Goal: Task Accomplishment & Management: Use online tool/utility

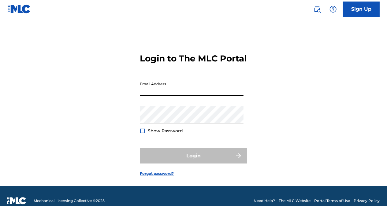
type input "[DATE][PERSON_NAME][EMAIL_ADDRESS][DOMAIN_NAME]"
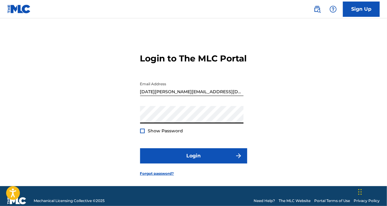
click at [140, 148] on button "Login" at bounding box center [193, 155] width 107 height 15
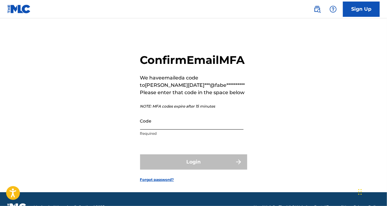
click at [213, 129] on input "Code" at bounding box center [191, 120] width 103 height 17
paste input "005403"
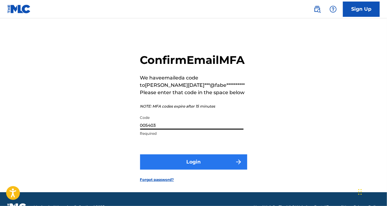
type input "005403"
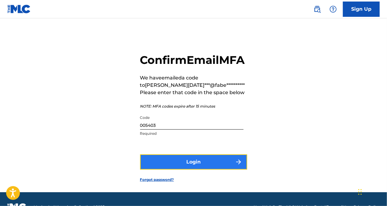
click at [203, 170] on button "Login" at bounding box center [193, 162] width 107 height 15
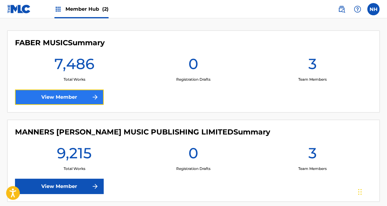
click at [93, 100] on img at bounding box center [94, 97] width 7 height 7
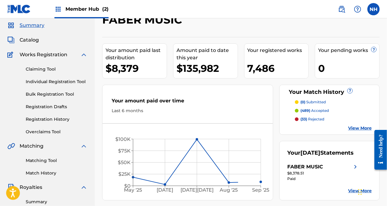
scroll to position [31, 0]
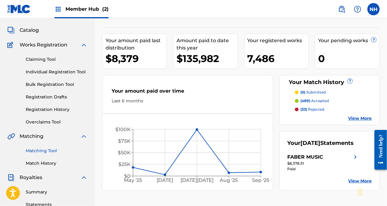
click at [47, 152] on link "Matching Tool" at bounding box center [57, 151] width 62 height 6
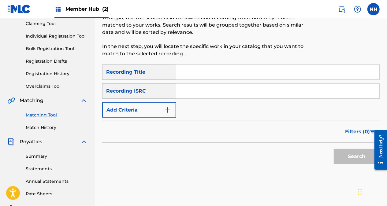
scroll to position [122, 0]
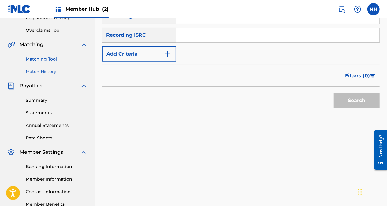
click at [46, 72] on link "Match History" at bounding box center [57, 72] width 62 height 6
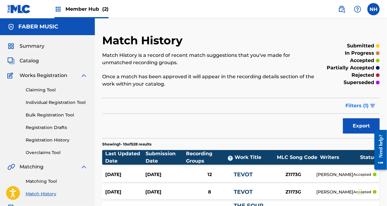
click at [364, 113] on button "Filters ( 1 )" at bounding box center [361, 105] width 38 height 15
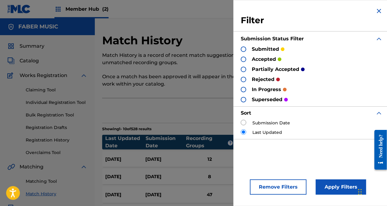
click at [249, 124] on div "Submission Date" at bounding box center [312, 123] width 142 height 6
click at [244, 124] on input "radio" at bounding box center [244, 123] width 6 height 6
radio input "true"
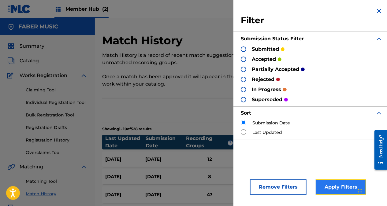
click at [352, 188] on button "Apply Filters" at bounding box center [341, 187] width 50 height 15
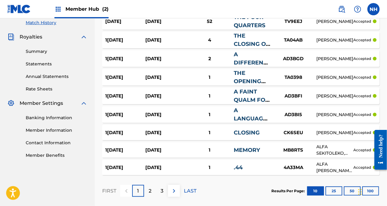
scroll to position [201, 0]
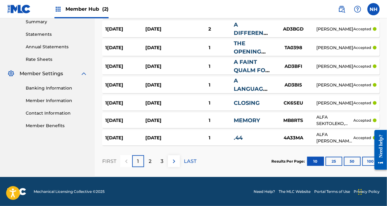
click at [143, 157] on div "1" at bounding box center [138, 161] width 12 height 12
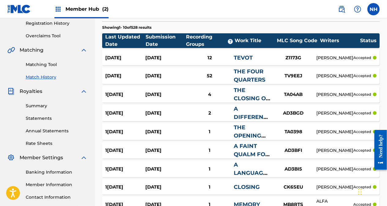
scroll to position [184, 0]
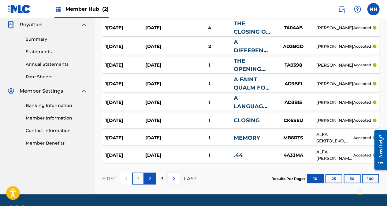
click at [155, 177] on div "2" at bounding box center [150, 179] width 12 height 12
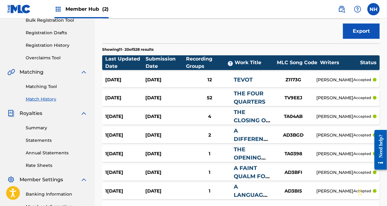
scroll to position [92, 0]
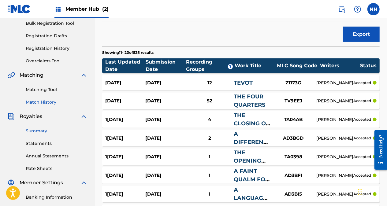
click at [44, 132] on link "Summary" at bounding box center [57, 131] width 62 height 6
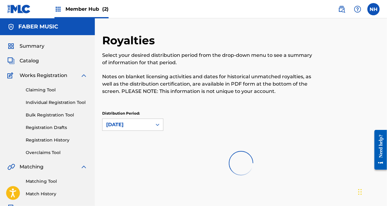
scroll to position [61, 0]
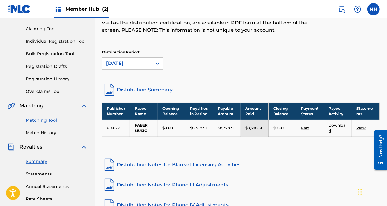
click at [57, 118] on link "Matching Tool" at bounding box center [57, 120] width 62 height 6
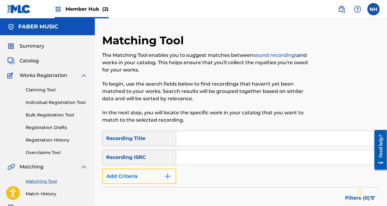
click at [140, 174] on button "Add Criteria" at bounding box center [139, 176] width 74 height 15
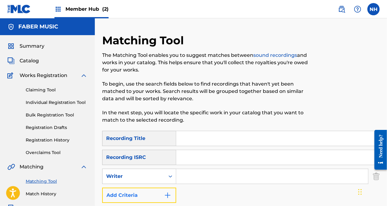
scroll to position [31, 0]
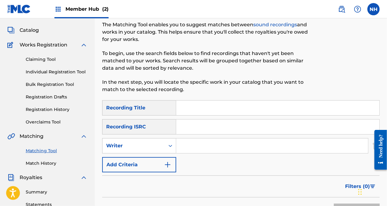
click at [141, 174] on form "SearchWithCriteriac6d2fcac-7bd9-442d-920d-16e47cb1768a Recording Title SearchWi…" at bounding box center [241, 161] width 278 height 122
click at [146, 165] on button "Add Criteria" at bounding box center [139, 164] width 74 height 15
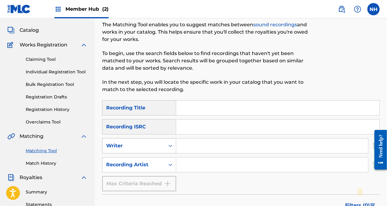
click at [174, 151] on div "Search Form" at bounding box center [170, 146] width 11 height 15
click at [183, 147] on input "Search Form" at bounding box center [272, 146] width 192 height 15
type input "Keaton Henson"
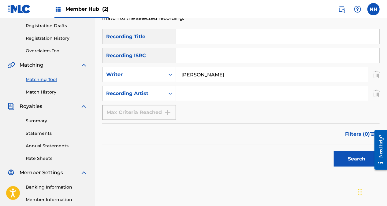
scroll to position [122, 0]
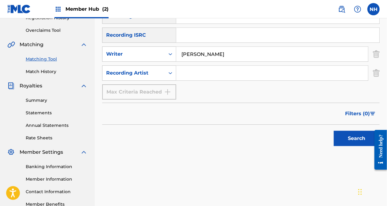
click at [343, 147] on div "Search" at bounding box center [355, 137] width 49 height 24
click at [346, 142] on button "Search" at bounding box center [357, 138] width 46 height 15
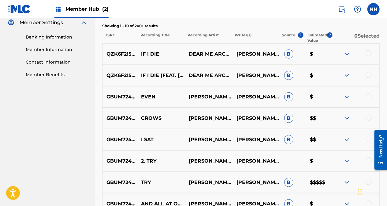
scroll to position [245, 0]
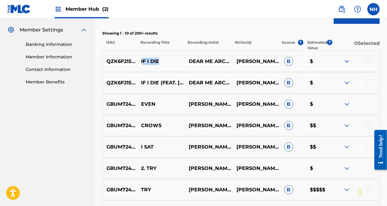
drag, startPoint x: 160, startPoint y: 60, endPoint x: 144, endPoint y: 62, distance: 16.7
click at [144, 62] on p "IF I DIE" at bounding box center [161, 61] width 48 height 7
click at [351, 60] on img at bounding box center [346, 61] width 7 height 7
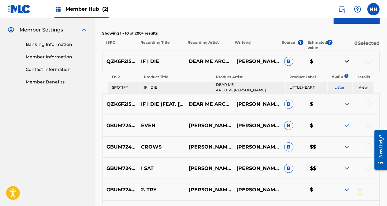
click at [160, 87] on td "IF I DIE" at bounding box center [176, 87] width 72 height 11
drag, startPoint x: 160, startPoint y: 87, endPoint x: 140, endPoint y: 87, distance: 19.9
click at [140, 87] on table "DSP Product Title Product Artist Product Label Audio ? Details SPOTIFY IF I DIE…" at bounding box center [241, 82] width 267 height 21
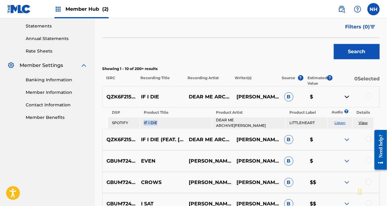
scroll to position [153, 0]
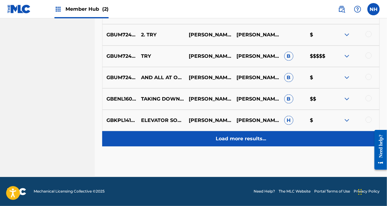
click at [263, 140] on p "Load more results..." at bounding box center [241, 138] width 50 height 7
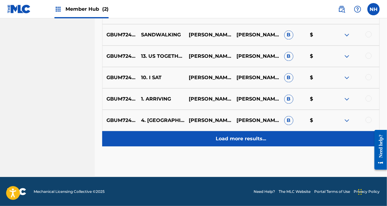
click at [257, 143] on div "Load more results..." at bounding box center [241, 138] width 278 height 15
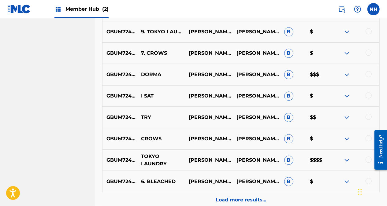
scroll to position [807, 0]
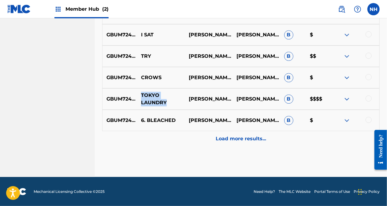
drag, startPoint x: 173, startPoint y: 106, endPoint x: 141, endPoint y: 96, distance: 33.3
click at [141, 96] on p "TOKYO LAUNDRY" at bounding box center [161, 99] width 48 height 15
copy p "TOKYO LAUNDRY"
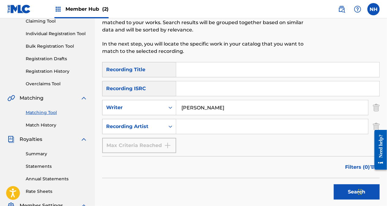
scroll to position [42, 0]
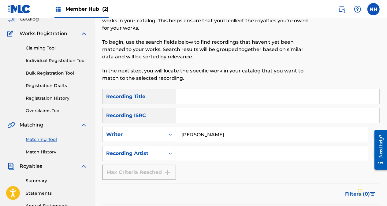
click at [33, 147] on div "Matching Tool Match History" at bounding box center [47, 142] width 80 height 27
click at [36, 152] on link "Match History" at bounding box center [57, 152] width 62 height 6
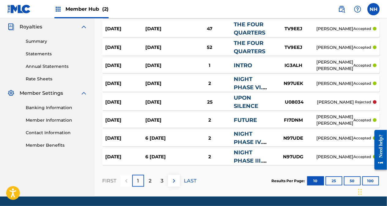
scroll to position [201, 0]
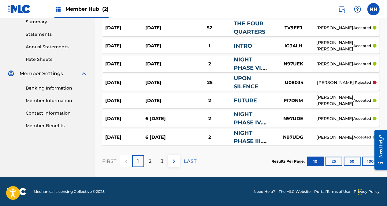
click at [370, 163] on div at bounding box center [378, 149] width 17 height 49
click at [368, 159] on button "100" at bounding box center [370, 161] width 17 height 9
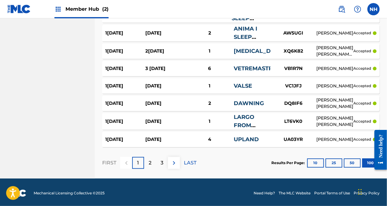
scroll to position [1823, 0]
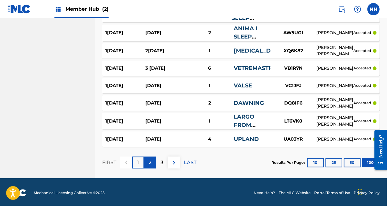
click at [147, 162] on div "2" at bounding box center [150, 163] width 12 height 12
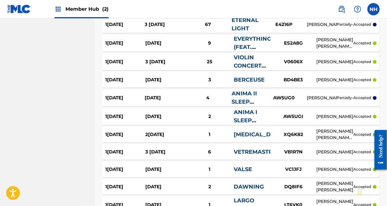
scroll to position [1813, 0]
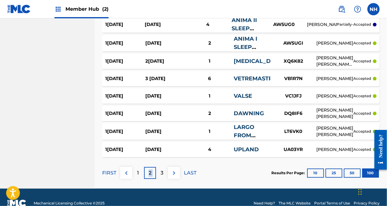
drag, startPoint x: 159, startPoint y: 171, endPoint x: 149, endPoint y: 173, distance: 9.6
click at [149, 173] on div "FIRST 1 2 3 LAST" at bounding box center [149, 173] width 94 height 12
click at [149, 173] on p "2" at bounding box center [150, 173] width 3 height 7
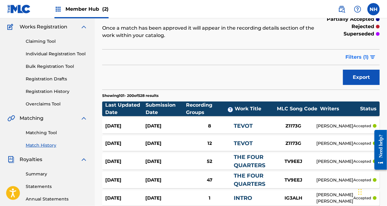
scroll to position [0, 0]
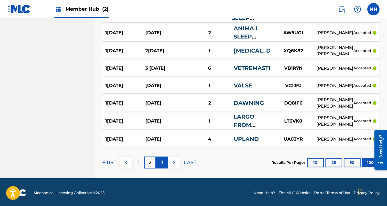
click at [159, 159] on div "3" at bounding box center [162, 163] width 12 height 12
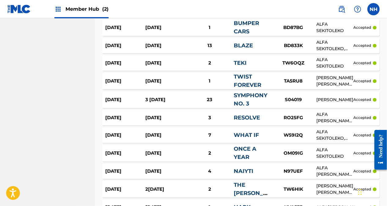
scroll to position [1828, 0]
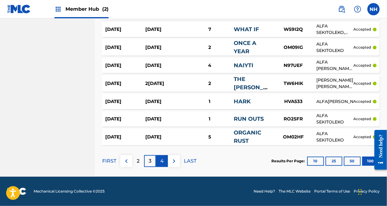
click at [164, 159] on div "4" at bounding box center [162, 161] width 12 height 12
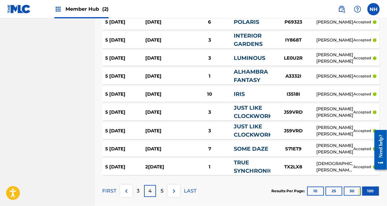
scroll to position [1838, 0]
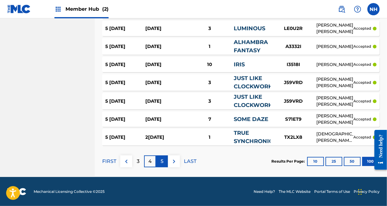
click at [165, 162] on div "5" at bounding box center [162, 161] width 12 height 12
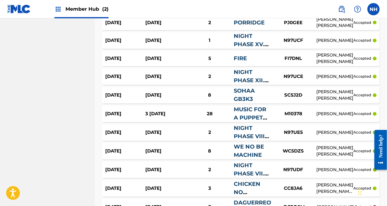
scroll to position [1842, 0]
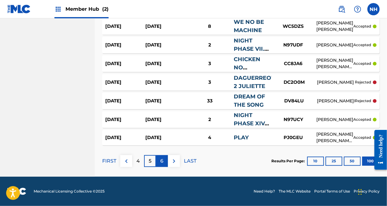
click at [162, 162] on p "6" at bounding box center [162, 161] width 3 height 7
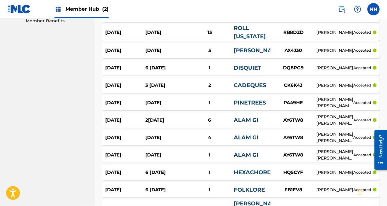
scroll to position [490, 0]
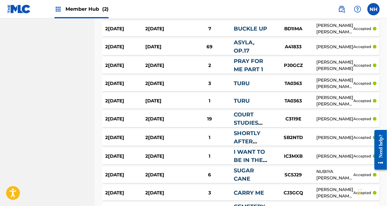
drag, startPoint x: 389, startPoint y: 100, endPoint x: 4, endPoint y: 19, distance: 393.7
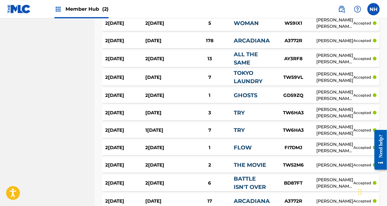
scroll to position [1528, 0]
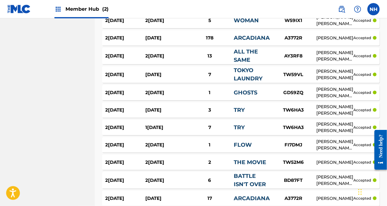
click at [253, 79] on link "TOKYO LAUNDRY" at bounding box center [248, 74] width 29 height 15
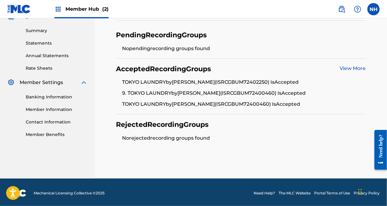
scroll to position [193, 0]
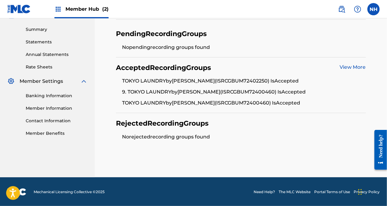
click at [358, 68] on link "View More" at bounding box center [353, 67] width 26 height 6
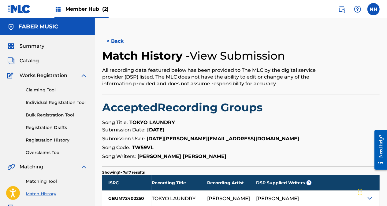
scroll to position [122, 0]
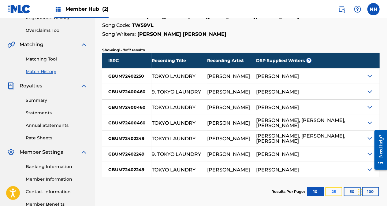
click at [336, 193] on button "25" at bounding box center [334, 191] width 17 height 9
click at [373, 71] on div at bounding box center [372, 76] width 13 height 15
click at [372, 73] on img at bounding box center [369, 76] width 7 height 7
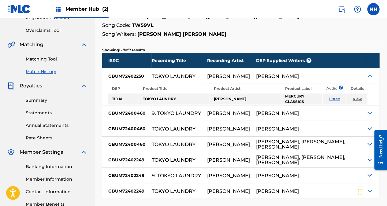
click at [359, 99] on link "View" at bounding box center [357, 99] width 9 height 5
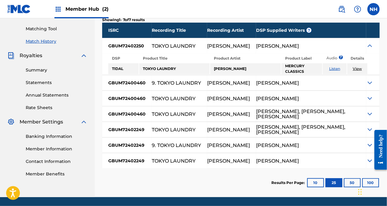
scroll to position [173, 0]
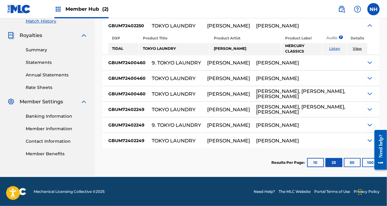
click at [368, 144] on img at bounding box center [369, 140] width 7 height 7
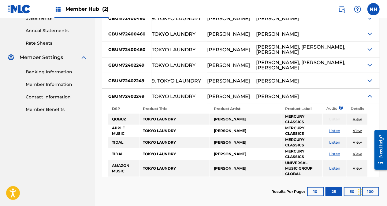
scroll to position [246, 0]
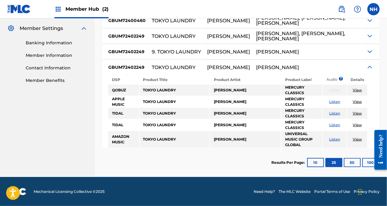
click at [360, 141] on link "View" at bounding box center [357, 139] width 9 height 5
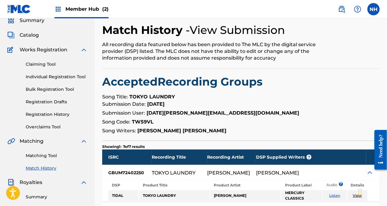
scroll to position [0, 0]
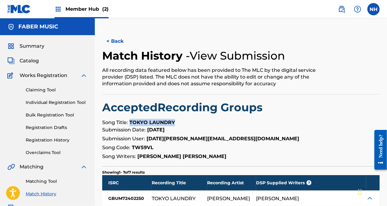
drag, startPoint x: 178, startPoint y: 121, endPoint x: 129, endPoint y: 123, distance: 49.3
click at [129, 123] on p "Song Title: TOKYO LAUNDRY" at bounding box center [241, 122] width 278 height 7
copy strong "TOKYO LAUNDRY"
click at [45, 182] on link "Matching Tool" at bounding box center [57, 181] width 62 height 6
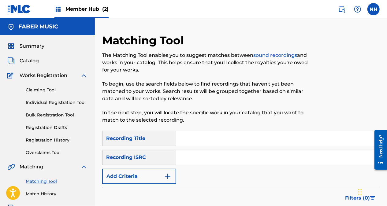
click at [198, 125] on div "Matching Tool The Matching Tool enables you to suggest matches between sound re…" at bounding box center [209, 82] width 214 height 97
drag, startPoint x: 194, startPoint y: 140, endPoint x: 191, endPoint y: 143, distance: 4.8
click at [194, 140] on input "Search Form" at bounding box center [277, 138] width 203 height 15
paste input "TOKYO LAUNDRY"
type input "TOKYO LAUNDRY"
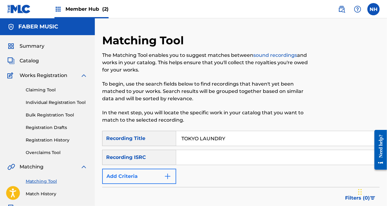
drag, startPoint x: 203, startPoint y: 163, endPoint x: 162, endPoint y: 175, distance: 42.6
click at [203, 163] on input "Search Form" at bounding box center [277, 157] width 203 height 15
click at [153, 175] on button "Add Criteria" at bounding box center [139, 176] width 74 height 15
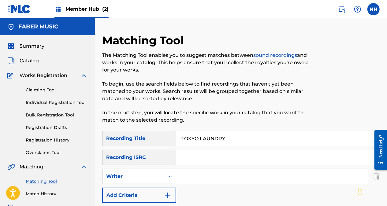
click at [206, 173] on input "Search Form" at bounding box center [272, 176] width 192 height 15
type input "Keaton Henson"
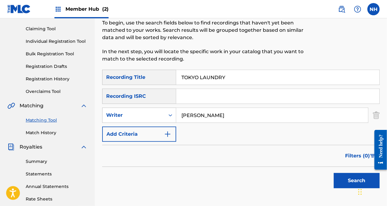
click at [358, 170] on div "Search" at bounding box center [355, 179] width 49 height 24
click at [348, 176] on button "Search" at bounding box center [357, 180] width 46 height 15
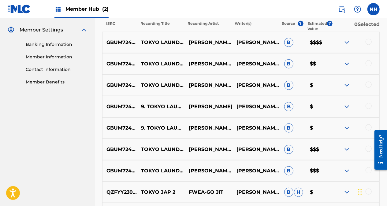
scroll to position [214, 0]
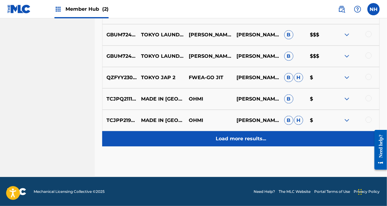
click at [237, 144] on div "Load more results..." at bounding box center [241, 138] width 278 height 15
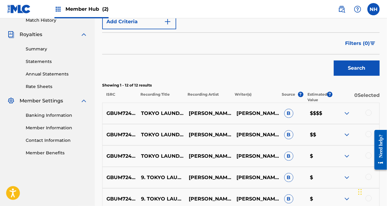
scroll to position [173, 0]
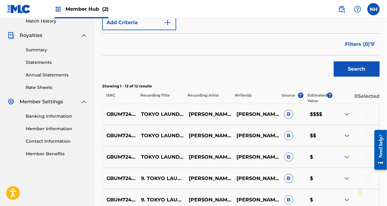
click at [368, 114] on div at bounding box center [369, 114] width 6 height 6
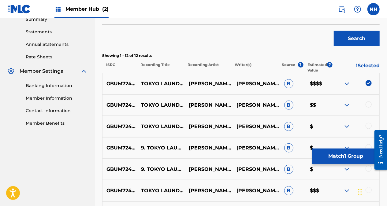
click at [367, 105] on div at bounding box center [369, 105] width 6 height 6
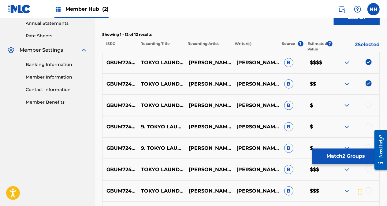
scroll to position [234, 0]
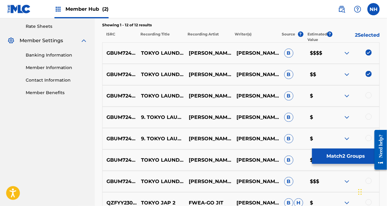
click at [370, 96] on div at bounding box center [369, 95] width 6 height 6
click at [365, 124] on div "GBUM72402249 9. TOKYO LAUNDRY KEATON HENSON KEATON HENSON B $" at bounding box center [241, 117] width 278 height 21
click at [367, 119] on div at bounding box center [356, 117] width 48 height 7
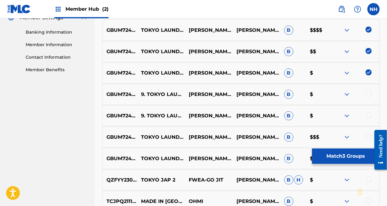
scroll to position [265, 0]
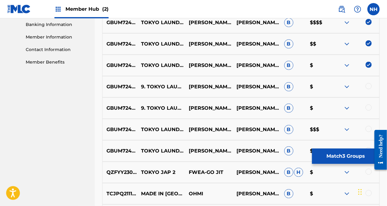
click at [368, 103] on div "GBUM72400460 9. TOKYO LAUNDRY KEATON HENSON KEATON HENSON B $" at bounding box center [241, 108] width 278 height 21
click at [368, 92] on div "GBUM72402249 9. TOKYO LAUNDRY KEATON HENSON KEATON HENSON B $" at bounding box center [241, 86] width 278 height 21
click at [368, 85] on div at bounding box center [369, 86] width 6 height 6
click at [370, 110] on div at bounding box center [369, 108] width 6 height 6
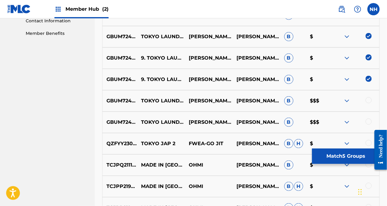
scroll to position [326, 0]
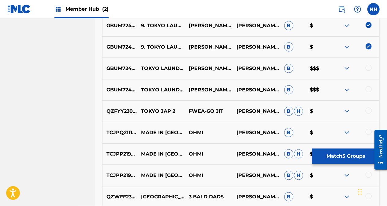
click at [369, 72] on div at bounding box center [356, 68] width 48 height 7
click at [368, 70] on div at bounding box center [369, 68] width 6 height 6
click at [362, 88] on div at bounding box center [356, 89] width 48 height 7
click at [366, 88] on div at bounding box center [356, 89] width 48 height 7
click at [367, 89] on div at bounding box center [369, 89] width 6 height 6
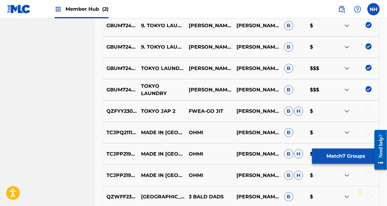
scroll to position [203, 0]
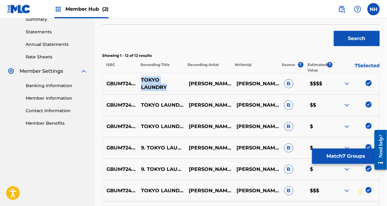
drag, startPoint x: 170, startPoint y: 91, endPoint x: 142, endPoint y: 79, distance: 30.1
click at [142, 79] on p "TOKYO LAUNDRY" at bounding box center [161, 83] width 48 height 15
copy p "TOKYO LAUNDRY"
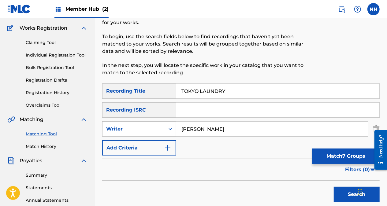
scroll to position [20, 0]
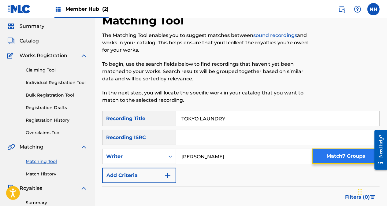
click at [344, 155] on button "Match 7 Groups" at bounding box center [346, 156] width 68 height 15
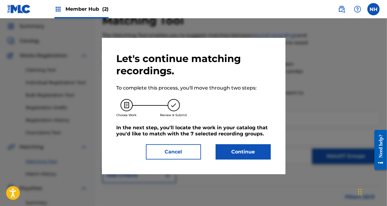
click at [232, 142] on div "Let's continue matching recordings. To complete this process, you'll move throu…" at bounding box center [194, 106] width 154 height 107
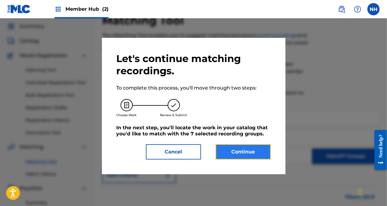
click at [232, 148] on button "Continue" at bounding box center [243, 151] width 55 height 15
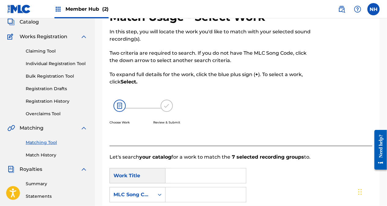
scroll to position [81, 0]
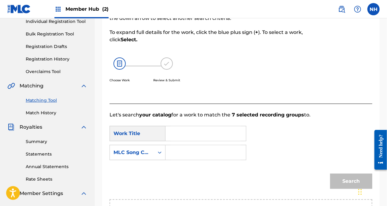
click at [199, 127] on input "Search Form" at bounding box center [206, 133] width 70 height 15
paste input "TOKYO LAUNDRY"
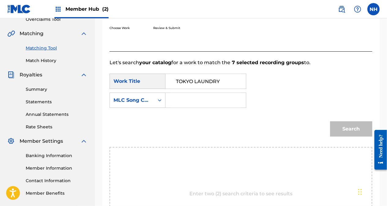
scroll to position [173, 0]
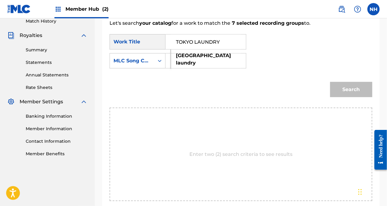
type input "TOKYO LAUNDRY"
click at [334, 93] on div "Search" at bounding box center [349, 88] width 45 height 24
click at [156, 64] on div "Search Form" at bounding box center [159, 60] width 11 height 11
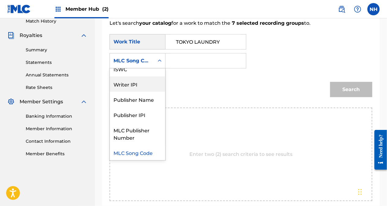
scroll to position [0, 0]
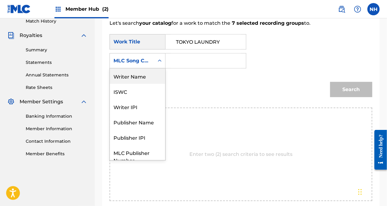
drag, startPoint x: 147, startPoint y: 76, endPoint x: 169, endPoint y: 69, distance: 22.9
click at [147, 76] on div "Writer Name" at bounding box center [137, 76] width 55 height 15
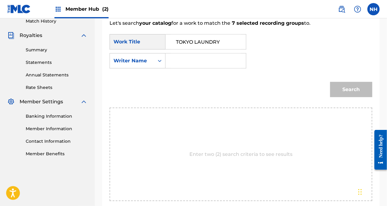
click at [202, 59] on input "Search Form" at bounding box center [206, 61] width 70 height 15
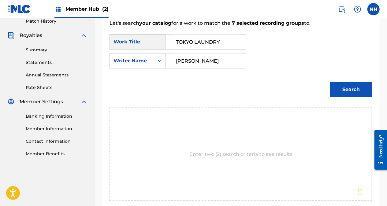
type input "henson"
click at [330, 82] on button "Search" at bounding box center [351, 89] width 42 height 15
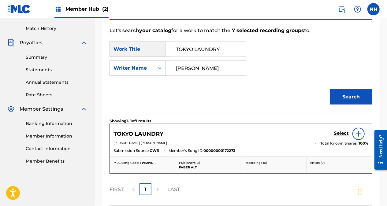
scroll to position [173, 0]
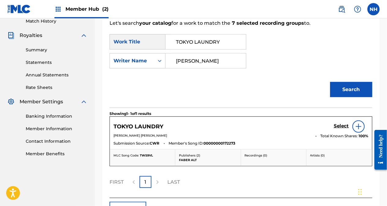
click at [363, 132] on div at bounding box center [359, 127] width 12 height 12
click at [357, 125] on img at bounding box center [358, 126] width 7 height 7
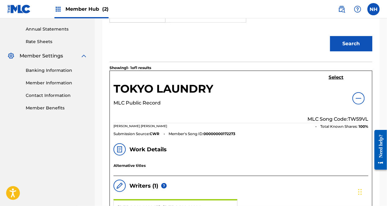
scroll to position [218, 0]
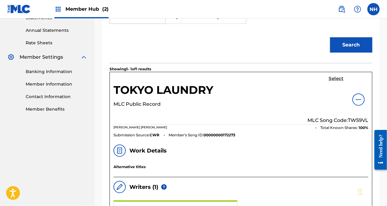
click at [338, 77] on h5 "Select" at bounding box center [336, 79] width 15 height 6
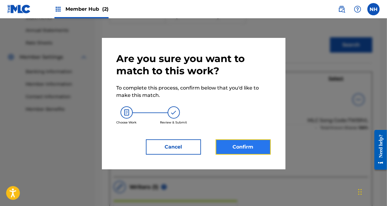
click at [245, 144] on button "Confirm" at bounding box center [243, 147] width 55 height 15
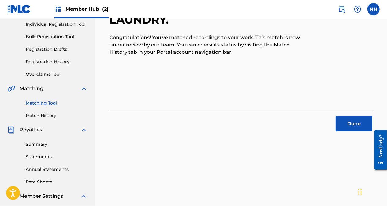
scroll to position [45, 0]
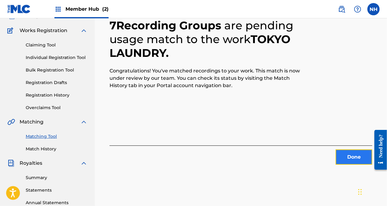
click at [344, 151] on button "Done" at bounding box center [354, 157] width 37 height 15
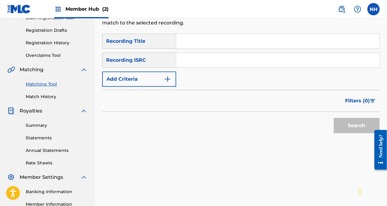
scroll to position [98, 0]
click at [54, 94] on link "Match History" at bounding box center [57, 96] width 62 height 6
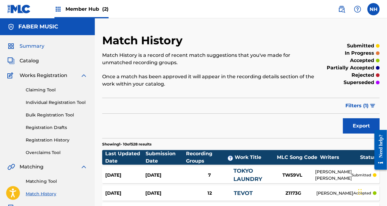
click at [38, 48] on span "Summary" at bounding box center [32, 46] width 25 height 7
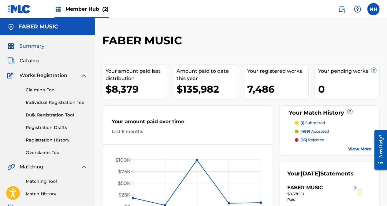
click at [82, 16] on div "Member Hub (2)" at bounding box center [81, 9] width 54 height 18
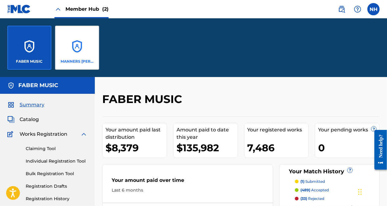
click at [95, 47] on div "MANNERS MCDADE MUSIC PUBLISHING LIMITED" at bounding box center [77, 48] width 44 height 44
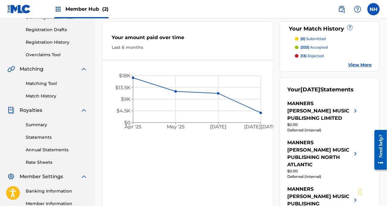
scroll to position [114, 0]
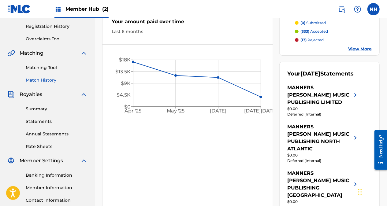
click at [52, 82] on link "Match History" at bounding box center [57, 80] width 62 height 6
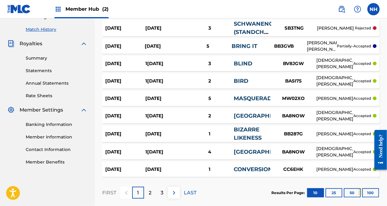
scroll to position [193, 0]
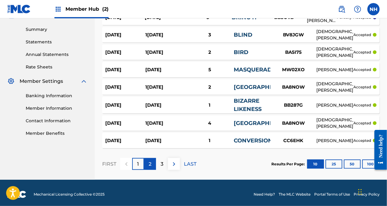
click at [145, 166] on div "2" at bounding box center [150, 164] width 12 height 12
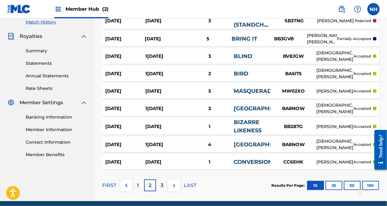
scroll to position [196, 0]
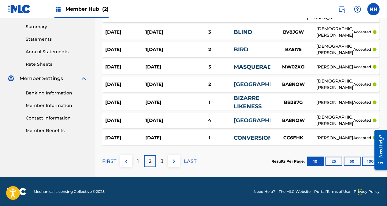
click at [235, 128] on div "14 Sept 2025 12 Jun 2025 4 BERGEN BA8NOW CHRISTIAN LOEFFLER accepted" at bounding box center [241, 120] width 278 height 15
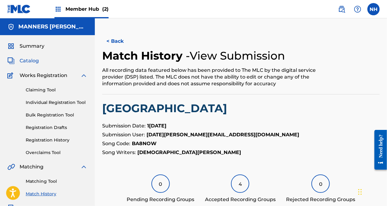
click at [34, 57] on span "Catalog" at bounding box center [29, 60] width 19 height 7
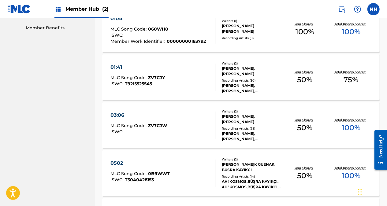
scroll to position [301, 0]
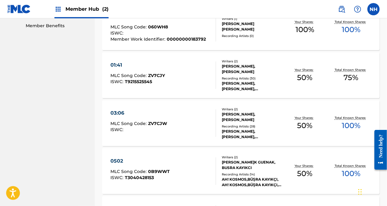
click at [151, 116] on div "03:06" at bounding box center [138, 113] width 57 height 7
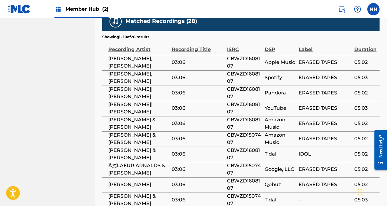
scroll to position [538, 0]
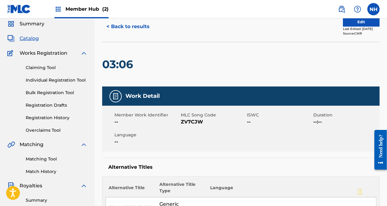
scroll to position [0, 0]
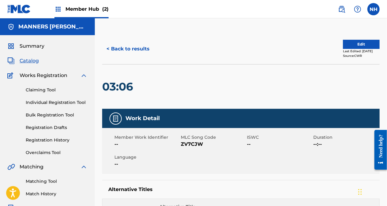
click at [61, 6] on img at bounding box center [57, 9] width 7 height 7
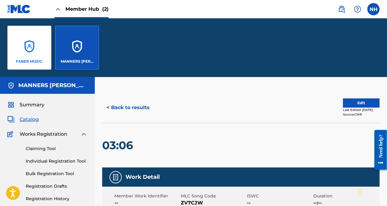
click at [33, 49] on div "FABER MUSIC" at bounding box center [29, 48] width 44 height 44
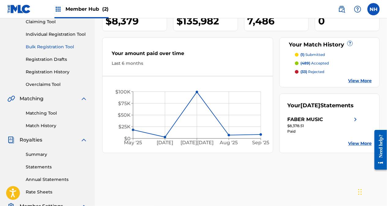
scroll to position [69, 0]
click at [43, 127] on link "Match History" at bounding box center [57, 125] width 62 height 6
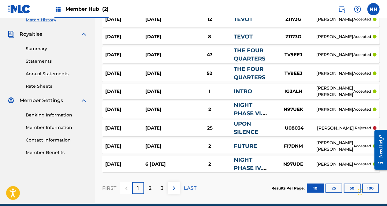
scroll to position [201, 0]
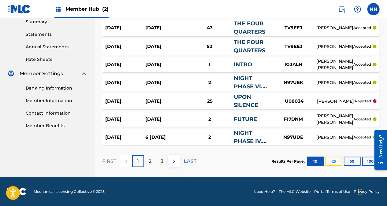
click at [337, 160] on button "25" at bounding box center [334, 161] width 17 height 9
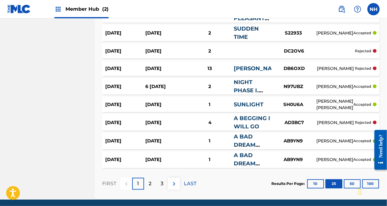
scroll to position [474, 0]
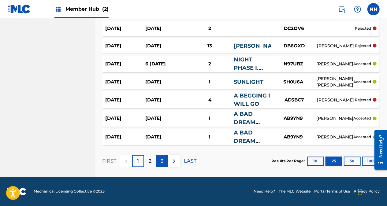
click at [160, 165] on div "3" at bounding box center [162, 161] width 12 height 12
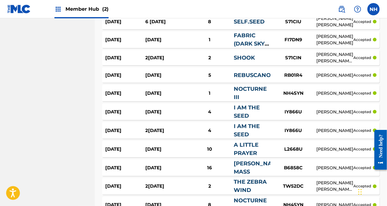
scroll to position [471, 0]
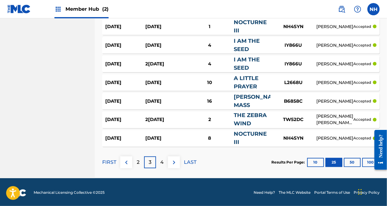
click at [257, 138] on div "NOCTURNE III" at bounding box center [252, 138] width 37 height 17
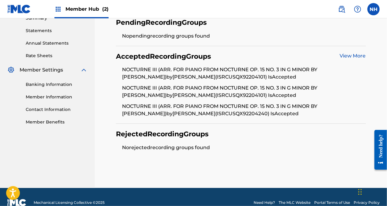
scroll to position [212, 0]
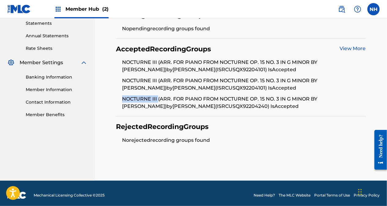
drag, startPoint x: 158, startPoint y: 97, endPoint x: 108, endPoint y: 97, distance: 49.9
click at [108, 97] on section "Pending Recording Groups No pending recording groups found Accepted Recording G…" at bounding box center [241, 77] width 278 height 145
copy li "NOCTURNE III"
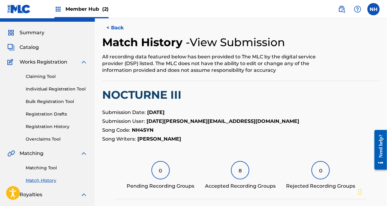
scroll to position [0, 0]
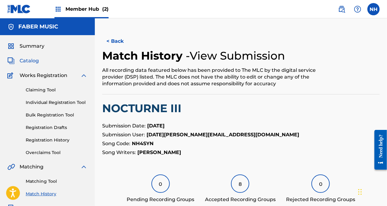
click at [34, 64] on span "Catalog" at bounding box center [29, 60] width 19 height 7
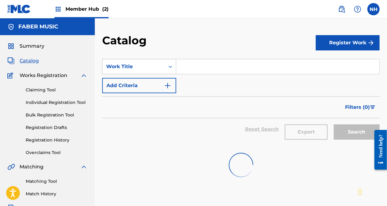
click at [158, 73] on div "Work Title" at bounding box center [139, 66] width 74 height 15
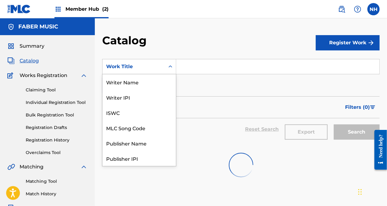
scroll to position [92, 0]
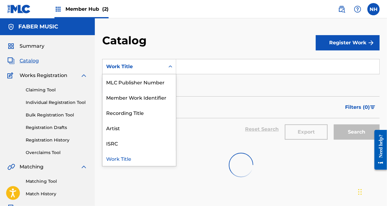
click at [34, 52] on div "Summary Catalog Works Registration Claiming Tool Individual Registration Tool B…" at bounding box center [47, 186] width 95 height 302
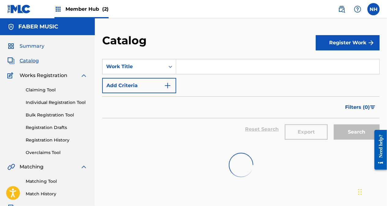
click at [37, 46] on span "Summary" at bounding box center [32, 46] width 25 height 7
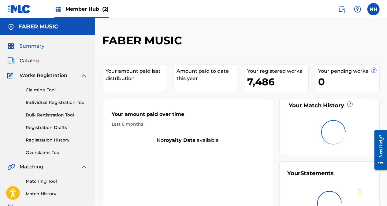
click at [38, 70] on div "Summary Catalog Works Registration Claiming Tool Individual Registration Tool B…" at bounding box center [47, 186] width 95 height 302
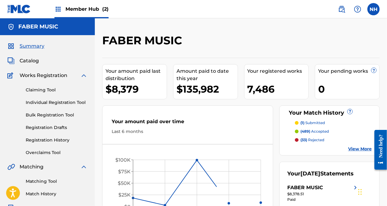
click at [38, 65] on div "Summary Catalog Works Registration Claiming Tool Individual Registration Tool B…" at bounding box center [47, 186] width 95 height 302
click at [38, 63] on span "Catalog" at bounding box center [29, 60] width 19 height 7
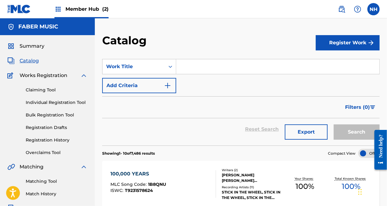
click at [178, 70] on input "Search Form" at bounding box center [277, 66] width 203 height 15
paste input "NOCTURNE III"
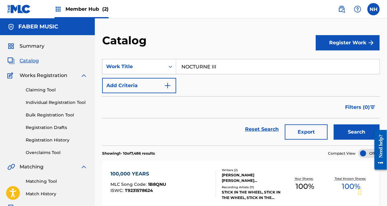
type input "NOCTURNE III"
click at [349, 121] on div "Search" at bounding box center [355, 129] width 49 height 22
click at [349, 125] on button "Search" at bounding box center [357, 132] width 46 height 15
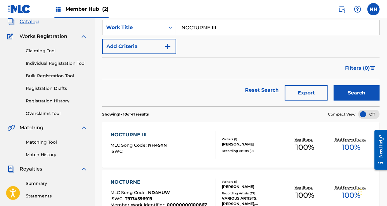
scroll to position [61, 0]
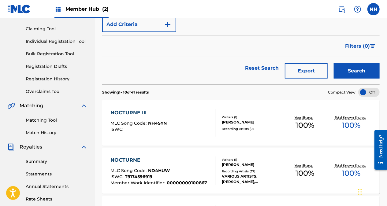
click at [197, 127] on div "NOCTURNE III MLC Song Code : NH4SYN ISWC :" at bounding box center [163, 123] width 106 height 28
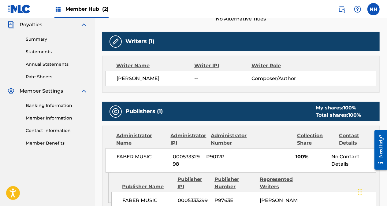
scroll to position [298, 0]
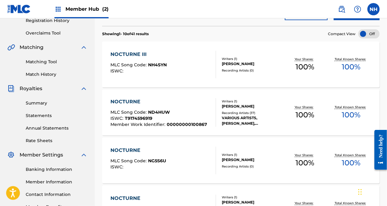
scroll to position [122, 0]
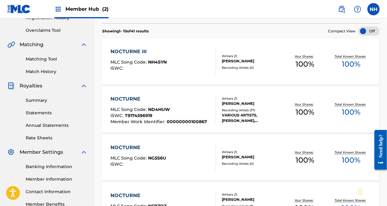
click at [186, 115] on div "ISWC : T9174596919" at bounding box center [158, 117] width 97 height 6
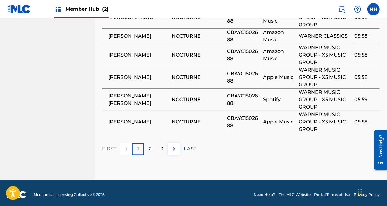
scroll to position [582, 0]
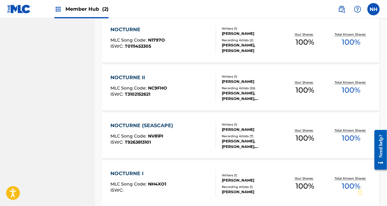
scroll to position [337, 0]
click at [198, 83] on div "NOCTURNE II MLC Song Code : NC9FHO ISWC : T3102152621" at bounding box center [163, 88] width 106 height 28
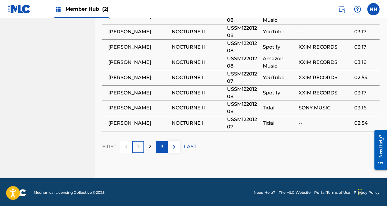
click at [160, 146] on div "3" at bounding box center [162, 147] width 12 height 12
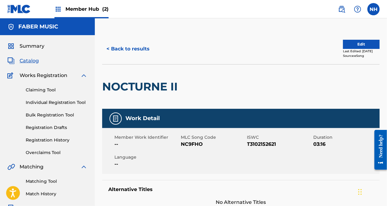
click at [62, 9] on img at bounding box center [57, 9] width 7 height 7
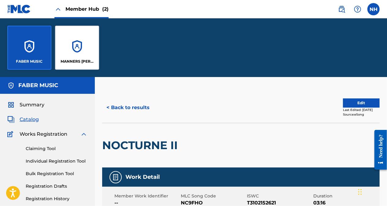
click at [31, 9] on div "Member Hub (2)" at bounding box center [57, 9] width 101 height 18
click at [22, 10] on img at bounding box center [19, 9] width 24 height 9
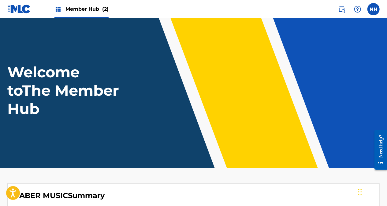
click at [70, 14] on div "Member Hub (2)" at bounding box center [81, 9] width 54 height 18
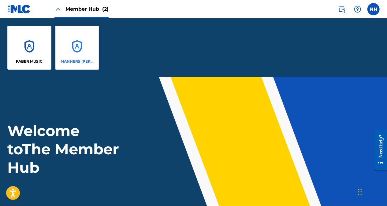
click at [89, 65] on div "MANNERS MCDADE MUSIC PUBLISHING LIMITED" at bounding box center [77, 48] width 44 height 44
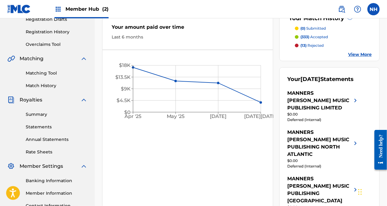
scroll to position [101, 0]
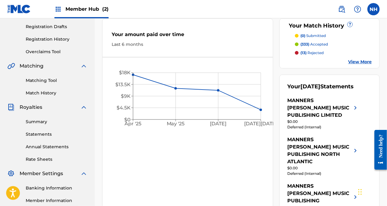
click at [311, 42] on p "(333) accepted" at bounding box center [314, 45] width 28 height 6
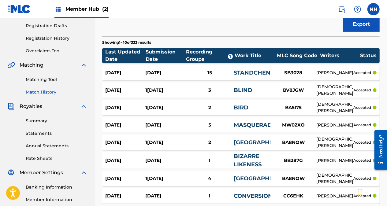
scroll to position [101, 0]
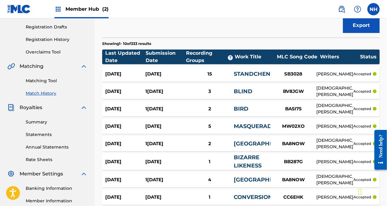
click at [190, 75] on div "15" at bounding box center [209, 74] width 48 height 7
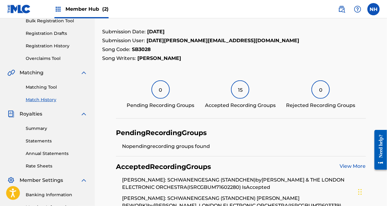
scroll to position [94, 0]
click at [346, 165] on link "View More" at bounding box center [353, 167] width 26 height 6
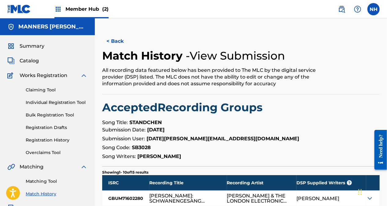
click at [94, 7] on span "Member Hub (2)" at bounding box center [86, 9] width 43 height 7
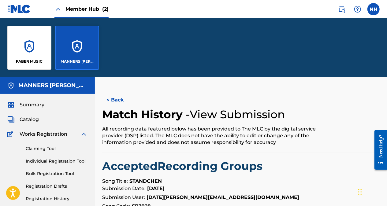
click at [57, 51] on div "MANNERS MCDADE MUSIC PUBLISHING LIMITED" at bounding box center [77, 48] width 44 height 44
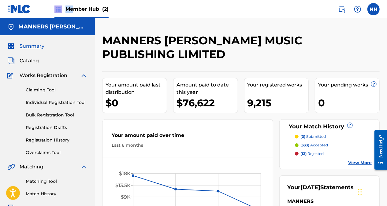
drag, startPoint x: 72, startPoint y: 9, endPoint x: 55, endPoint y: 10, distance: 17.1
click at [55, 10] on div "Member Hub (2)" at bounding box center [81, 9] width 54 height 18
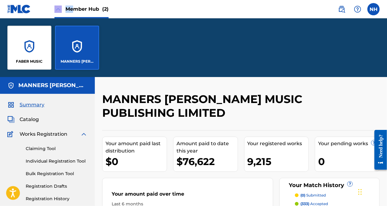
click at [55, 10] on img at bounding box center [57, 9] width 7 height 7
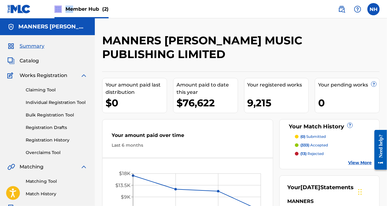
click at [53, 14] on div "Member Hub (2)" at bounding box center [57, 9] width 101 height 18
click at [55, 10] on img at bounding box center [57, 9] width 7 height 7
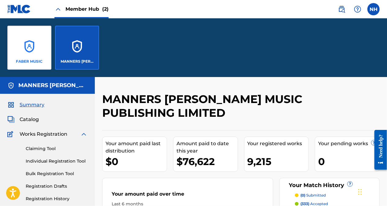
click at [35, 41] on div "FABER MUSIC" at bounding box center [29, 48] width 44 height 44
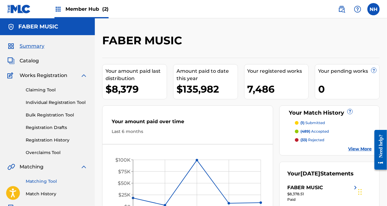
click at [55, 184] on link "Matching Tool" at bounding box center [57, 181] width 62 height 6
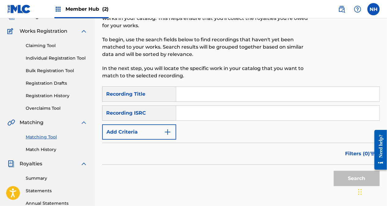
scroll to position [61, 0]
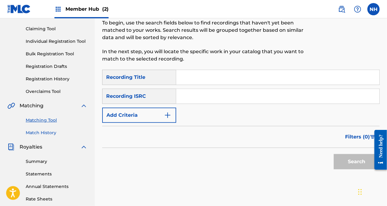
click at [55, 132] on link "Match History" at bounding box center [57, 133] width 62 height 6
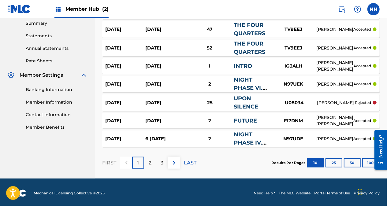
scroll to position [201, 0]
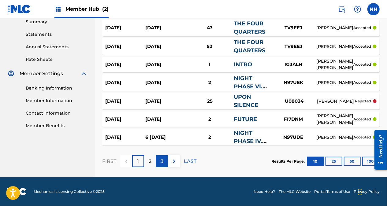
click at [160, 157] on div "3" at bounding box center [162, 161] width 12 height 12
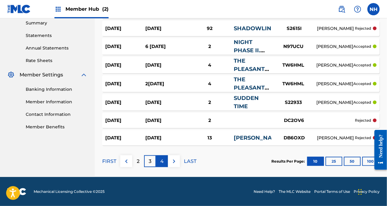
click at [165, 163] on div "4" at bounding box center [162, 161] width 12 height 12
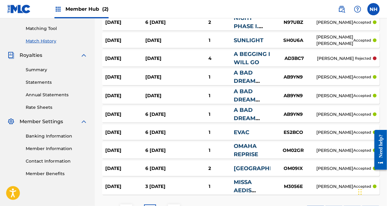
scroll to position [202, 0]
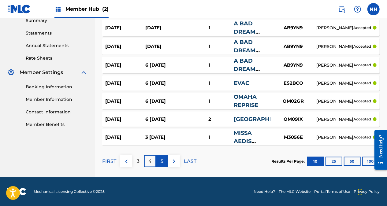
click at [162, 160] on p "5" at bounding box center [162, 161] width 3 height 7
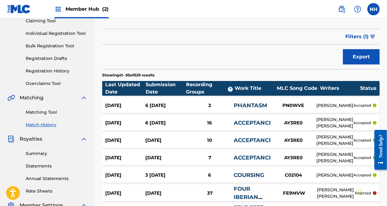
scroll to position [69, 0]
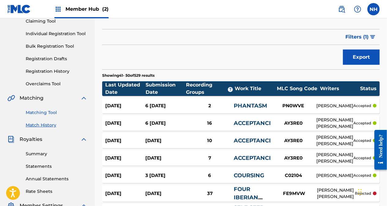
click at [51, 114] on link "Matching Tool" at bounding box center [57, 113] width 62 height 6
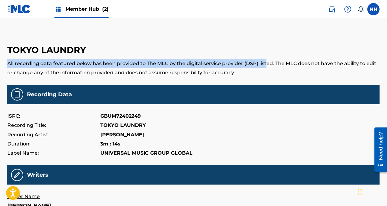
drag, startPoint x: 260, startPoint y: 54, endPoint x: 266, endPoint y: 69, distance: 16.2
click at [266, 69] on main "TOKYO LAUNDRY All recording data featured below has been provided to The MLC by…" at bounding box center [193, 203] width 372 height 338
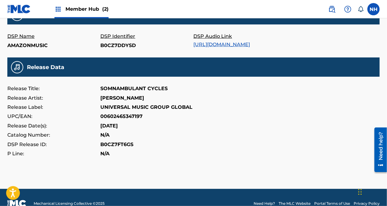
scroll to position [214, 0]
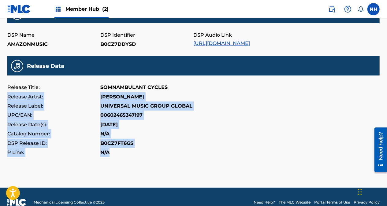
drag, startPoint x: 260, startPoint y: 82, endPoint x: 253, endPoint y: 159, distance: 76.8
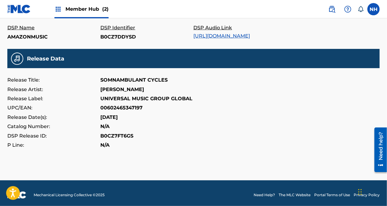
scroll to position [225, 0]
